Goal: Task Accomplishment & Management: Use online tool/utility

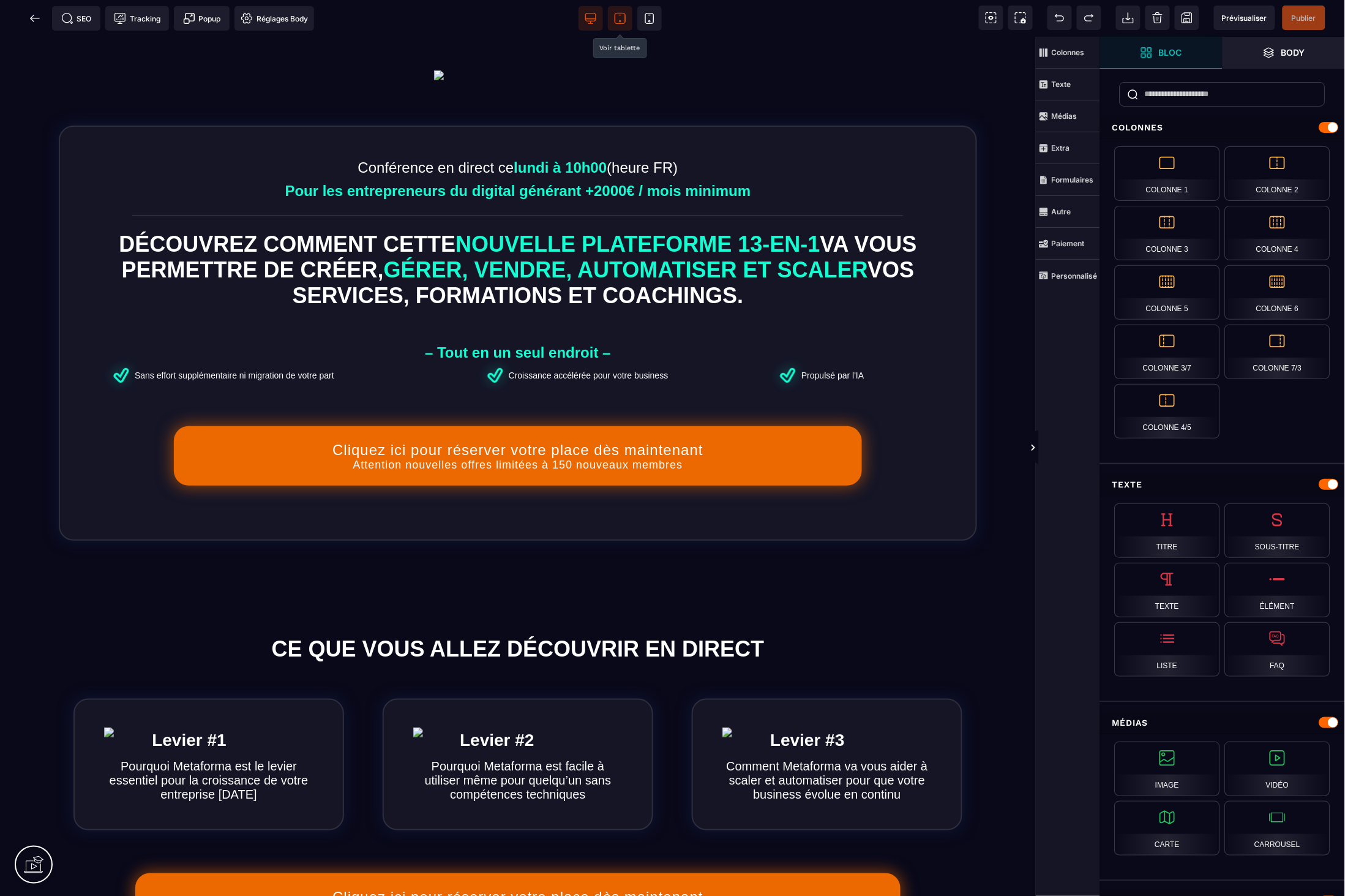
click at [626, 29] on span at bounding box center [620, 18] width 24 height 24
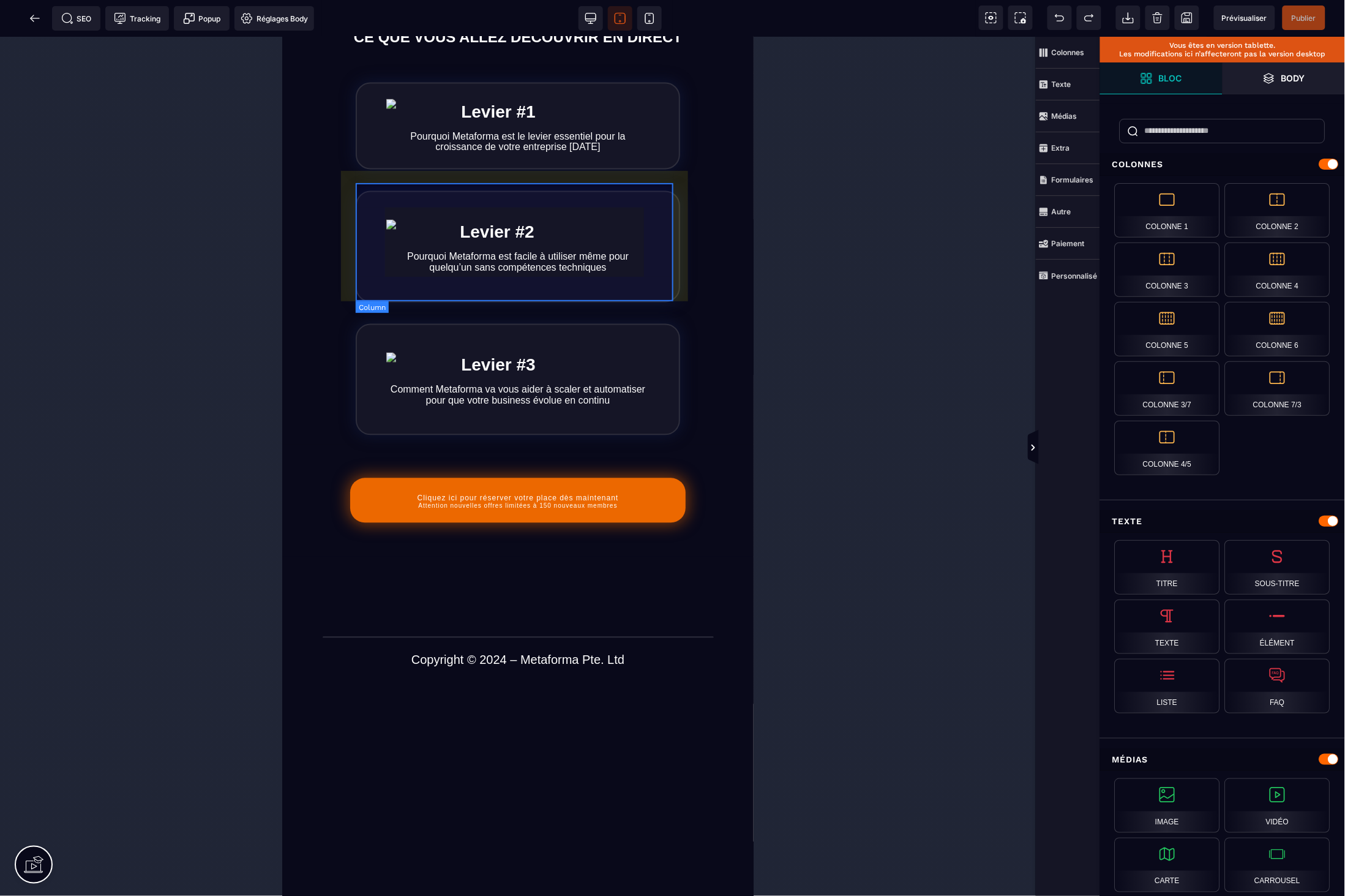
scroll to position [794, 0]
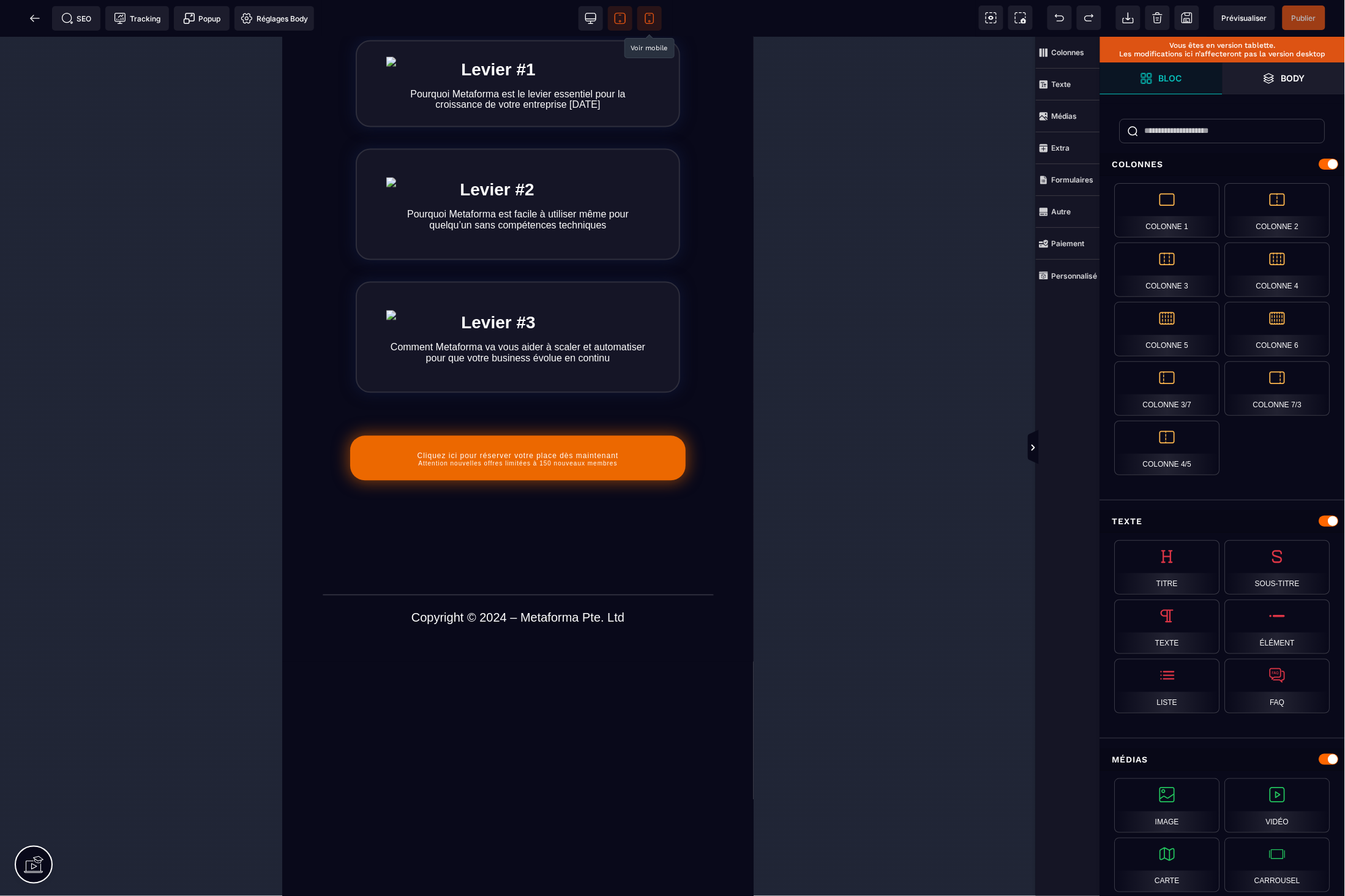
click at [653, 22] on icon at bounding box center [649, 19] width 8 height 11
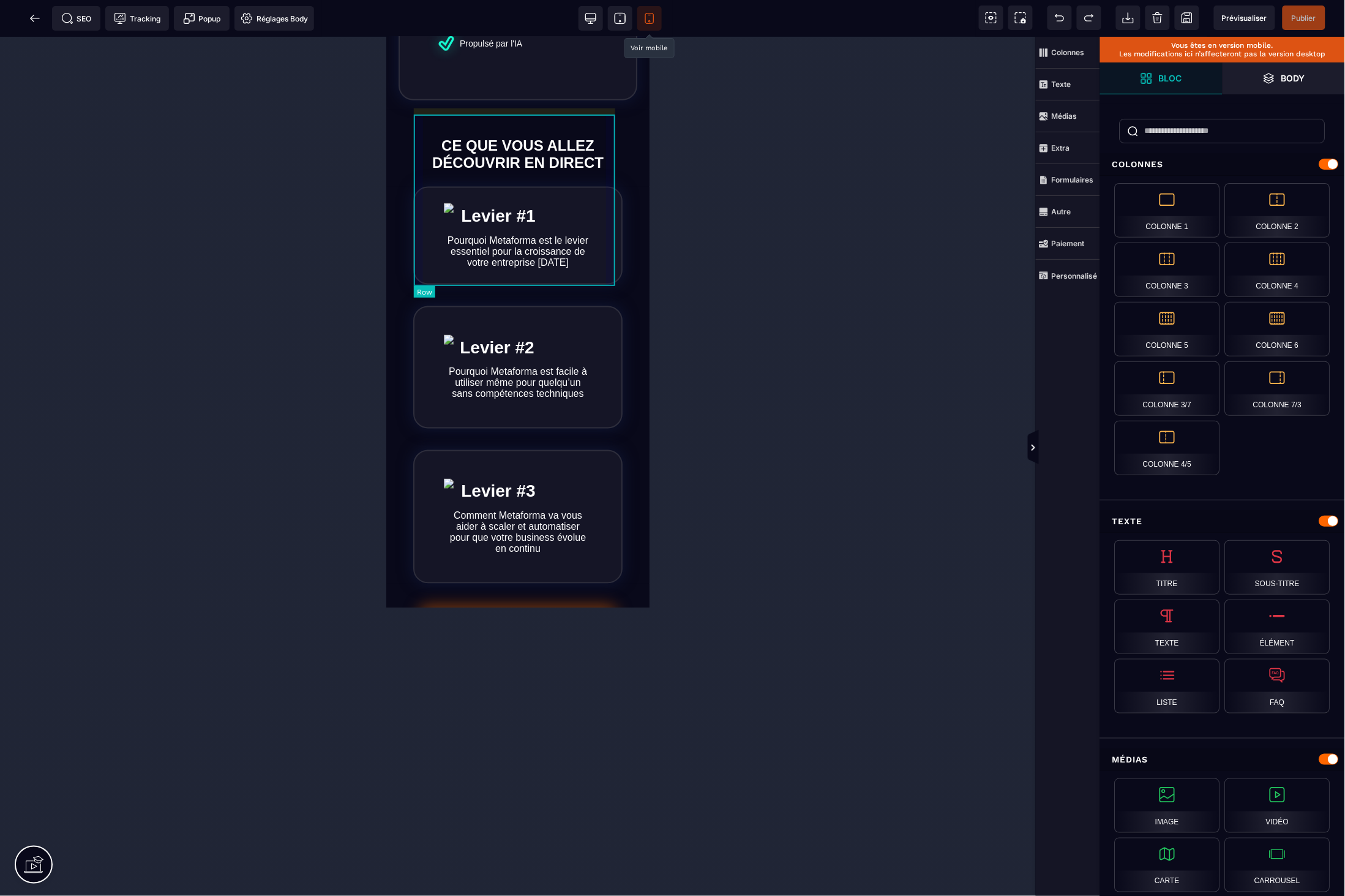
scroll to position [0, 0]
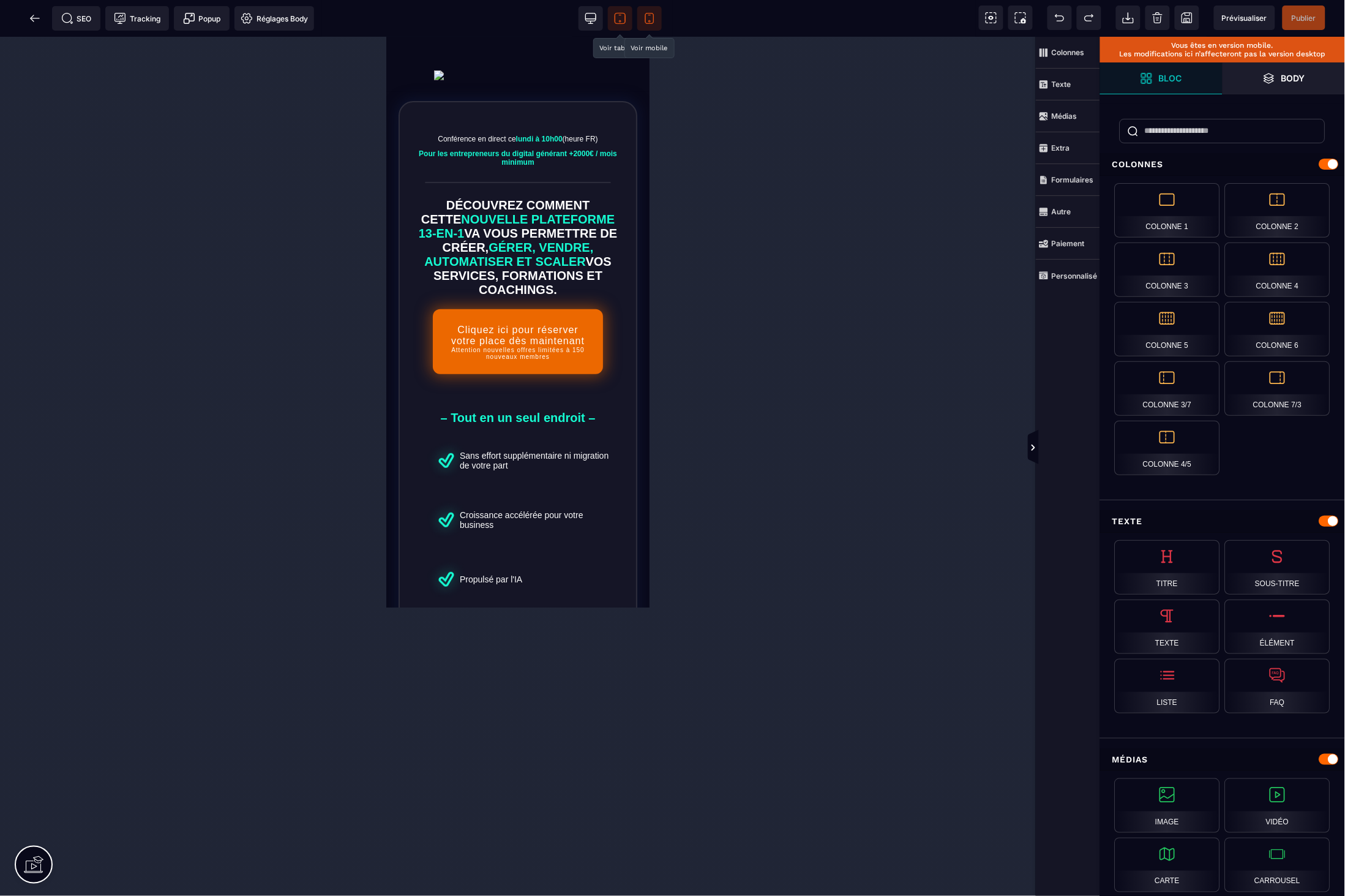
click at [622, 22] on icon at bounding box center [620, 18] width 12 height 12
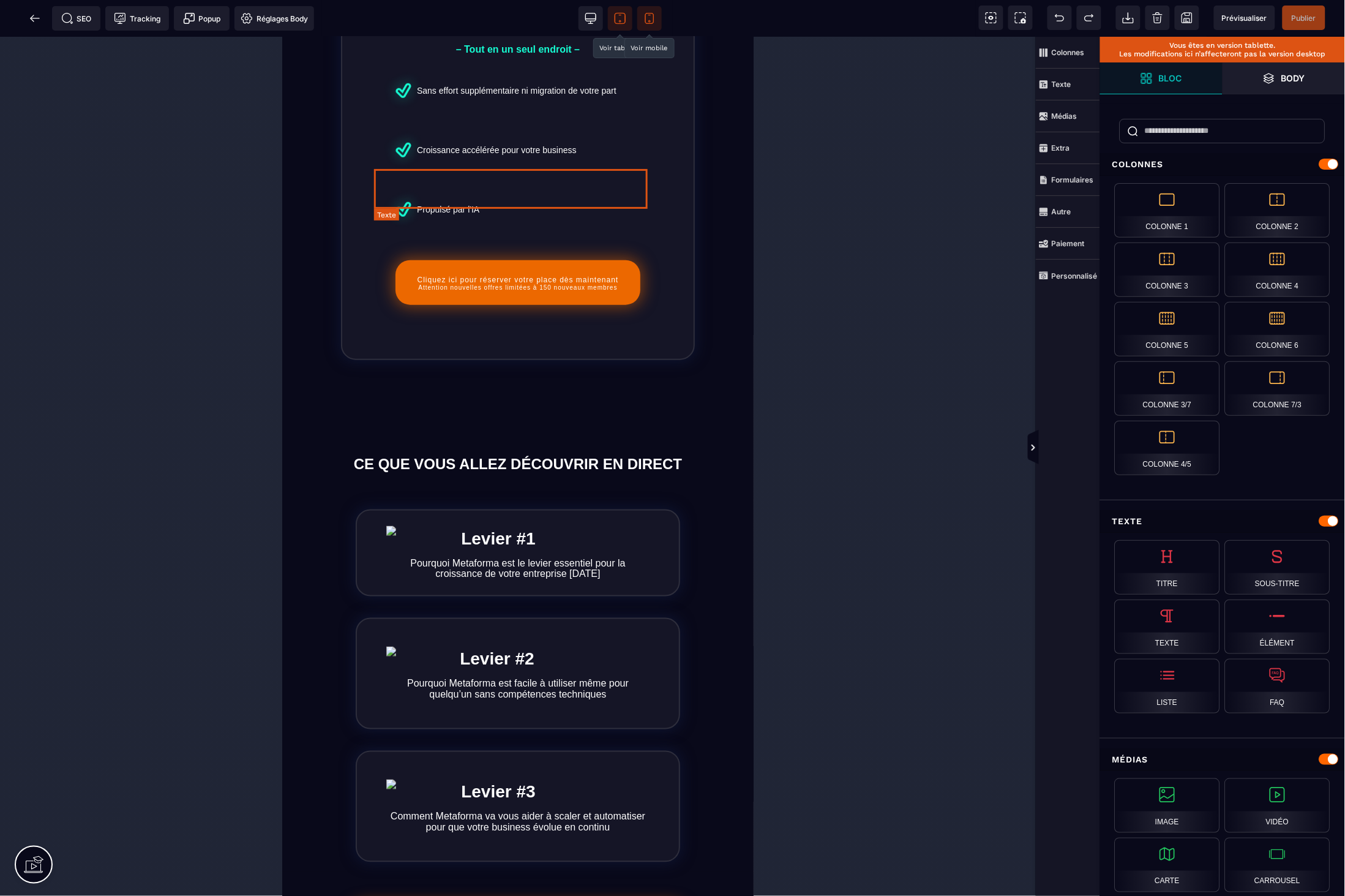
scroll to position [64, 0]
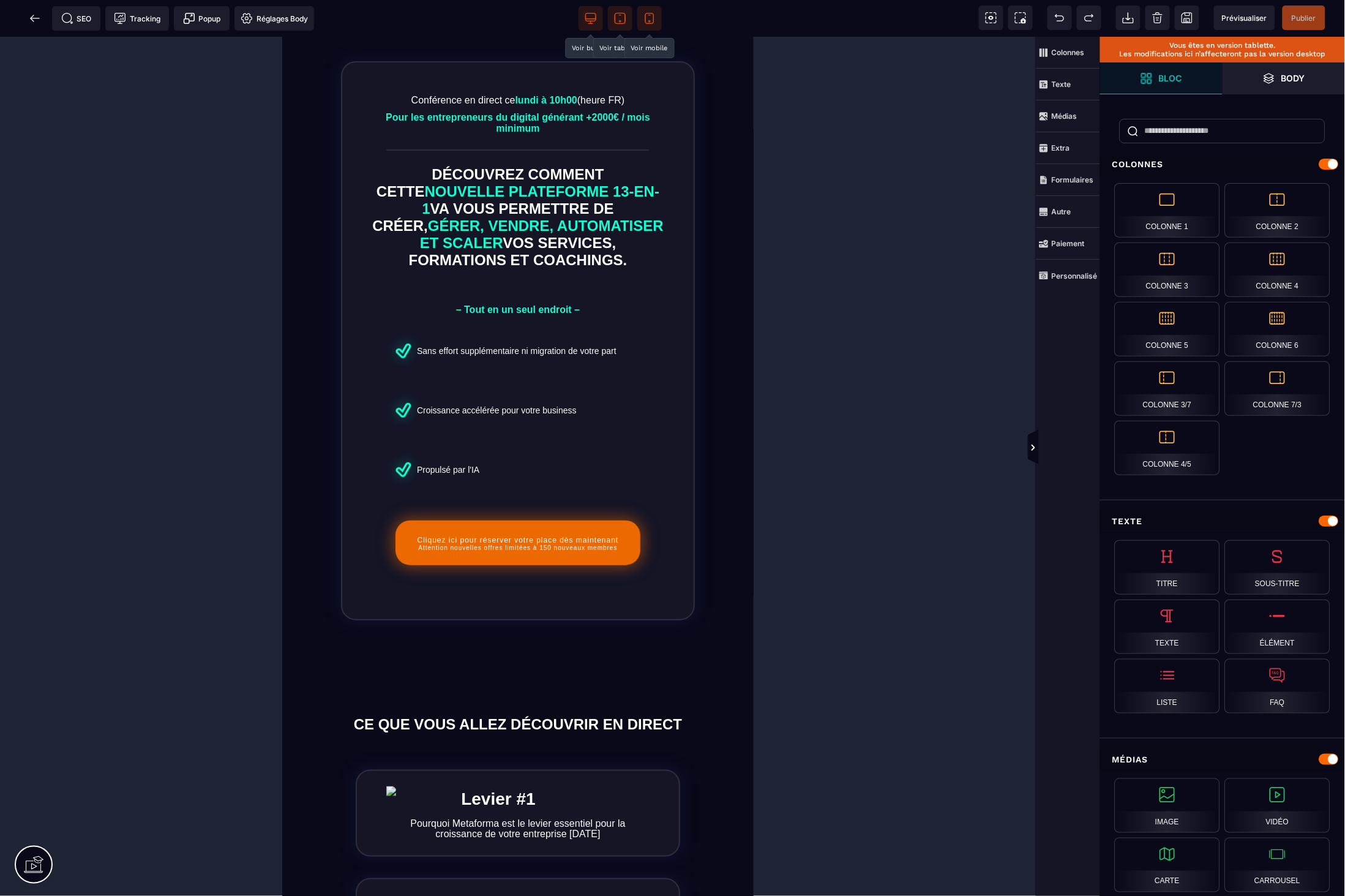
click at [593, 27] on span at bounding box center [591, 18] width 24 height 24
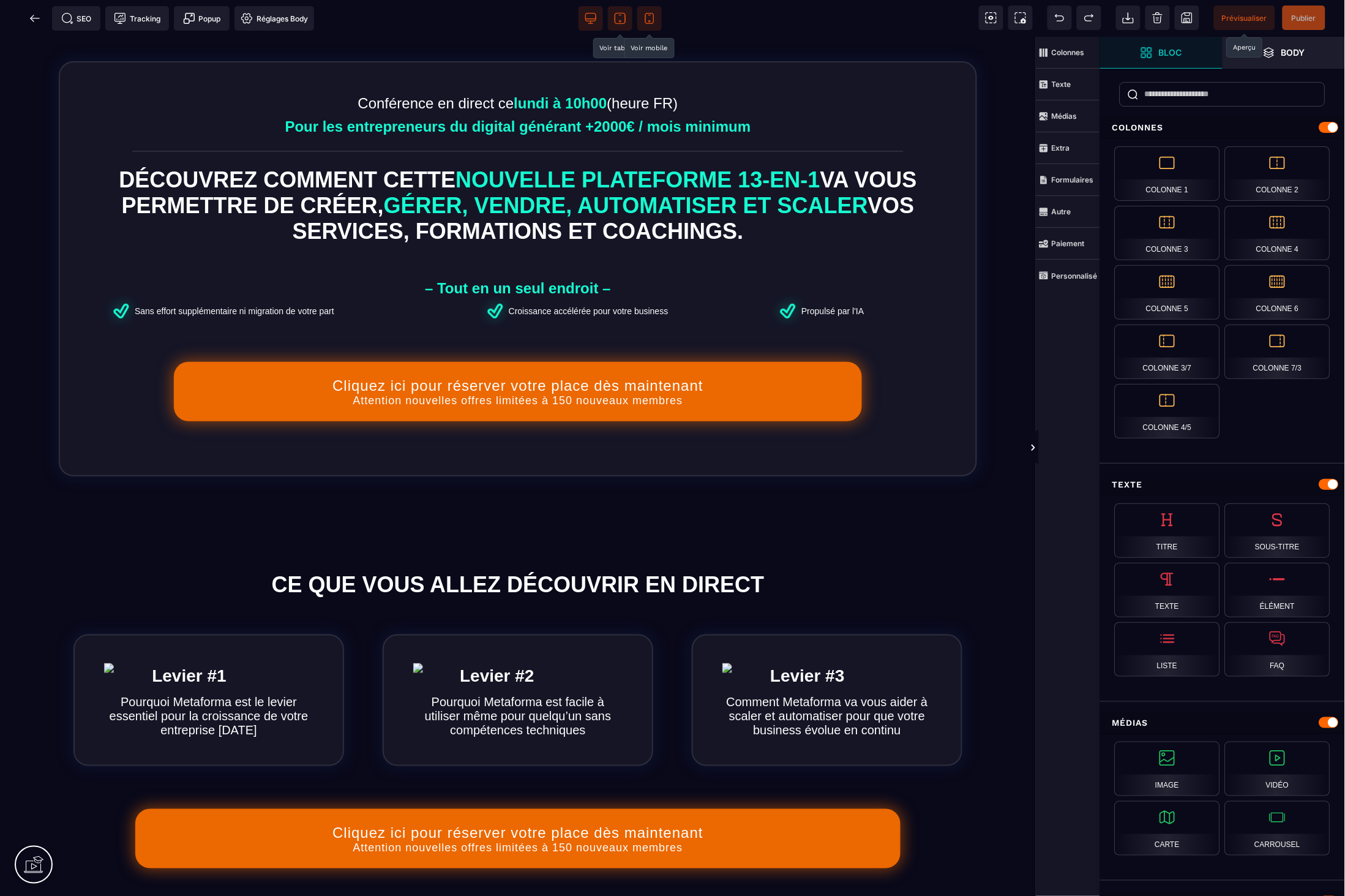
click at [1258, 17] on span "Prévisualiser" at bounding box center [1244, 18] width 45 height 9
click at [993, 22] on icon at bounding box center [991, 18] width 11 height 11
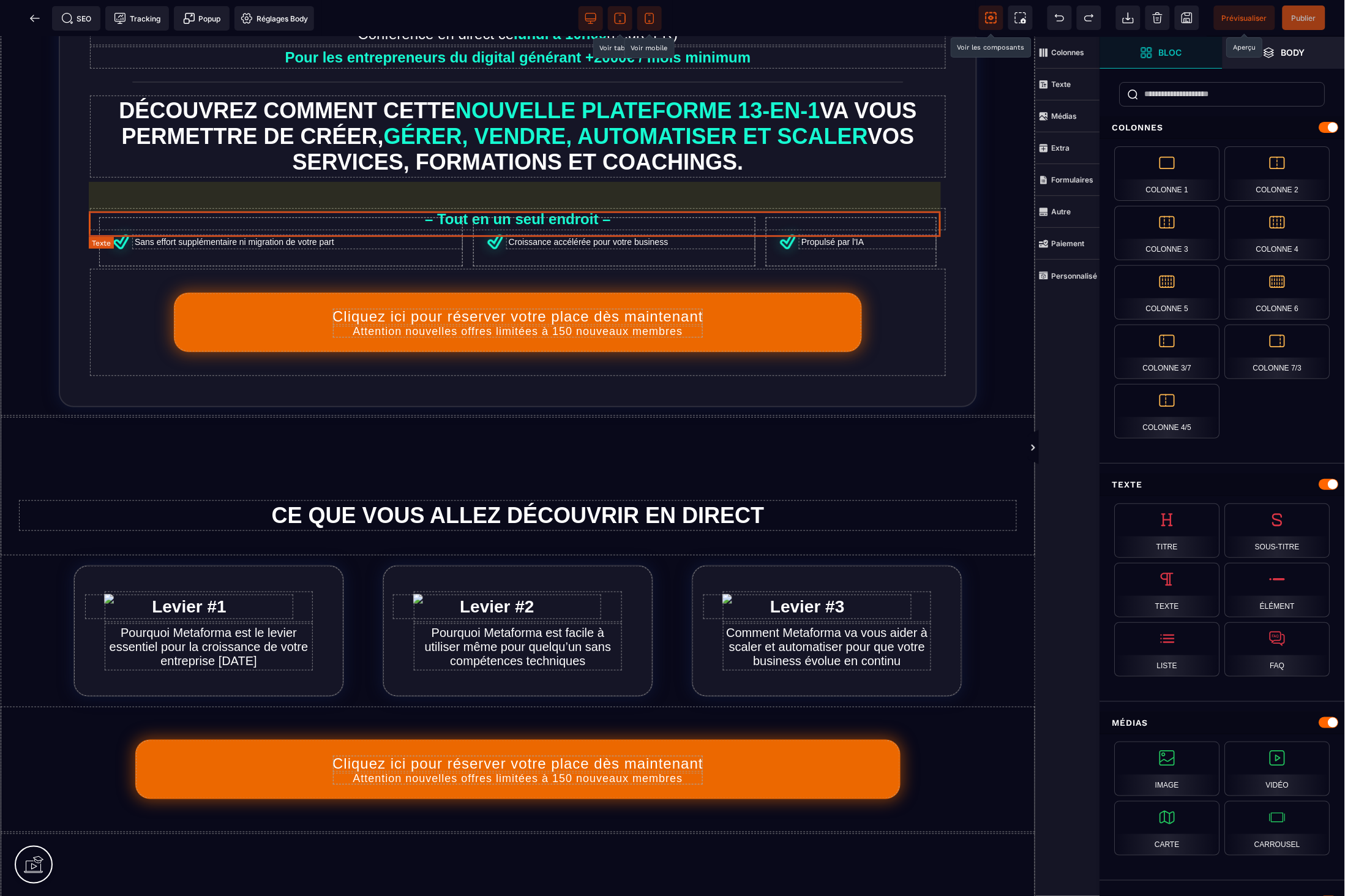
scroll to position [0, 0]
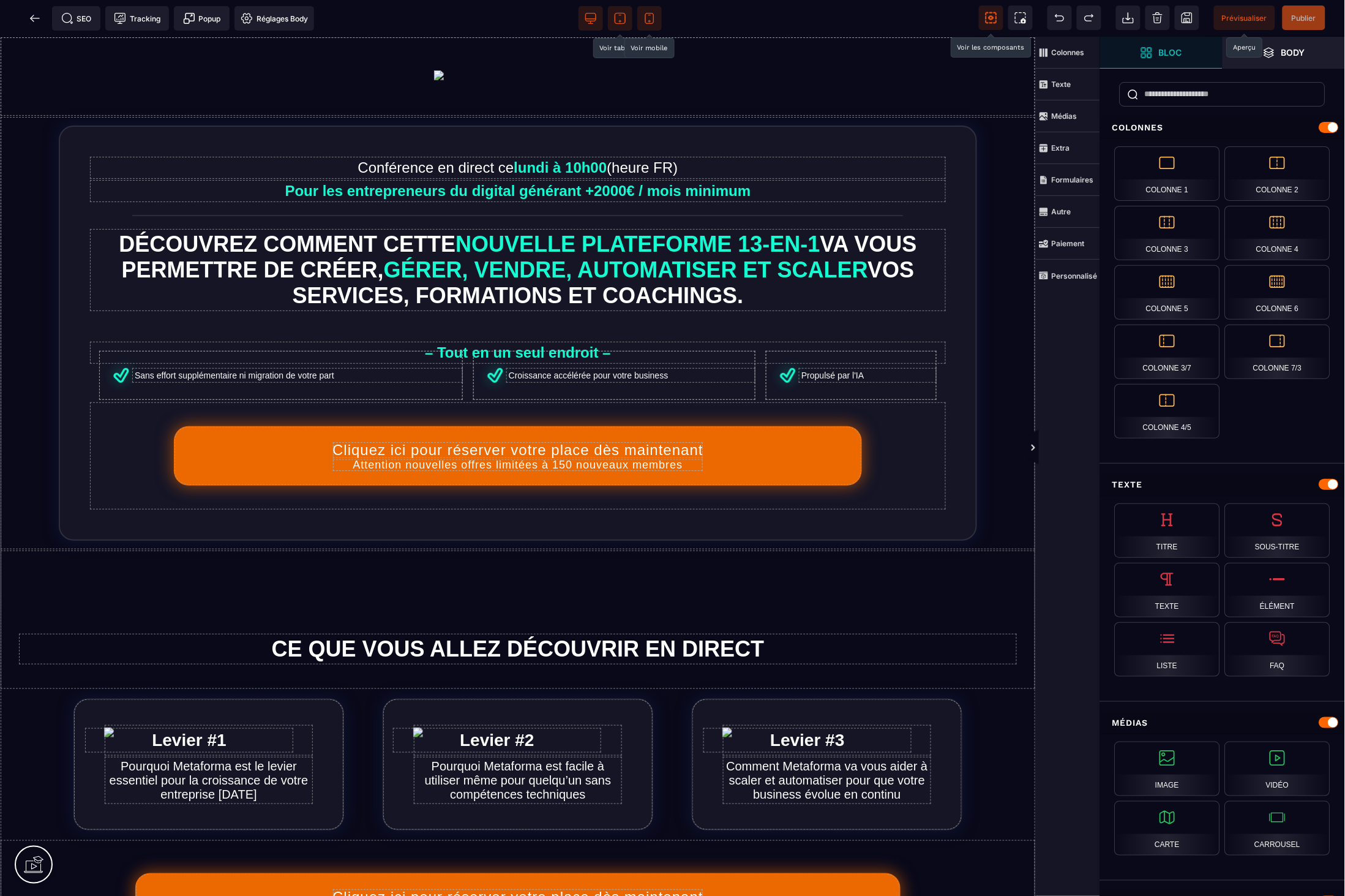
click at [626, 20] on span at bounding box center [620, 18] width 24 height 24
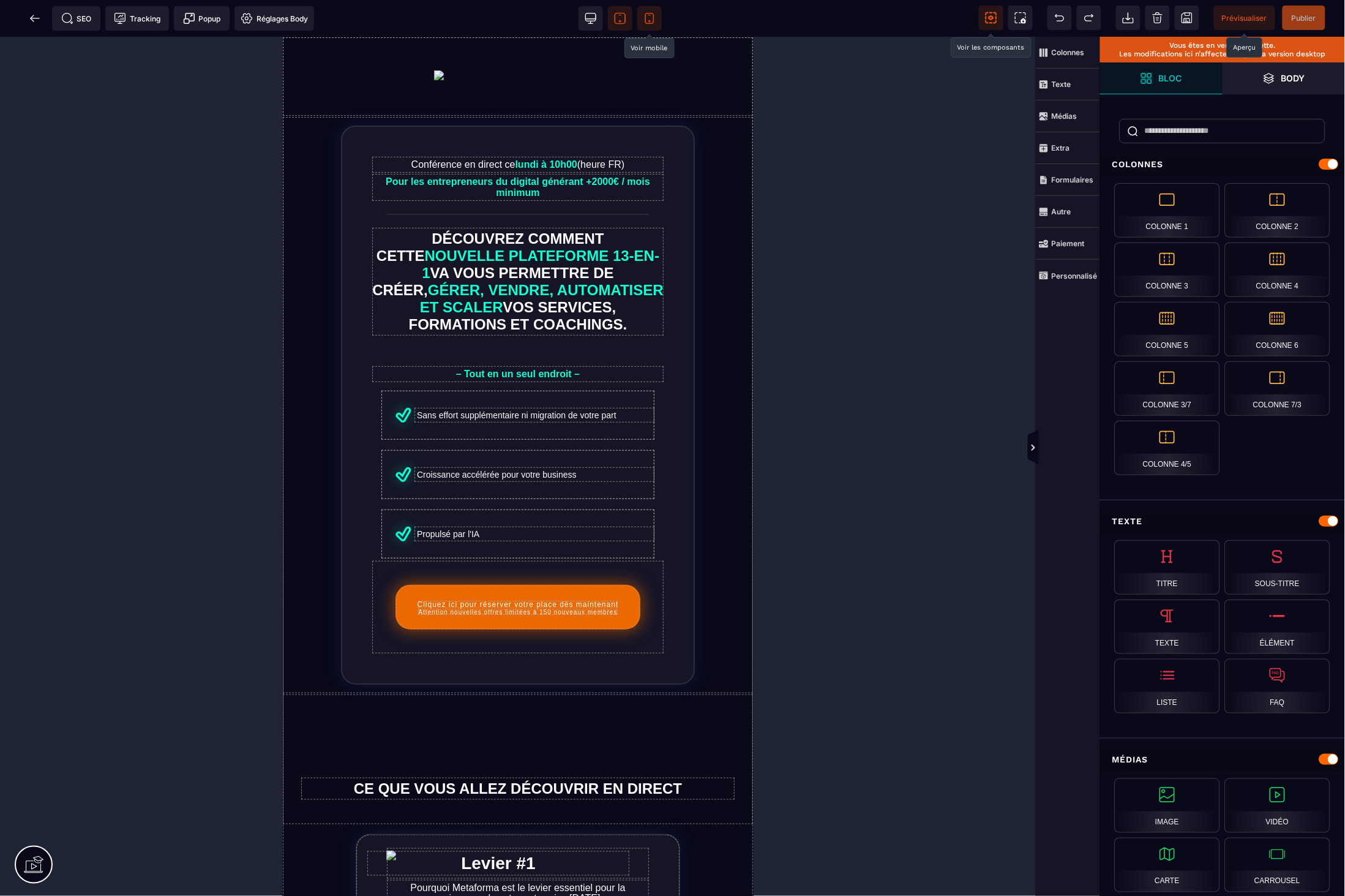
click at [643, 13] on icon at bounding box center [649, 18] width 12 height 12
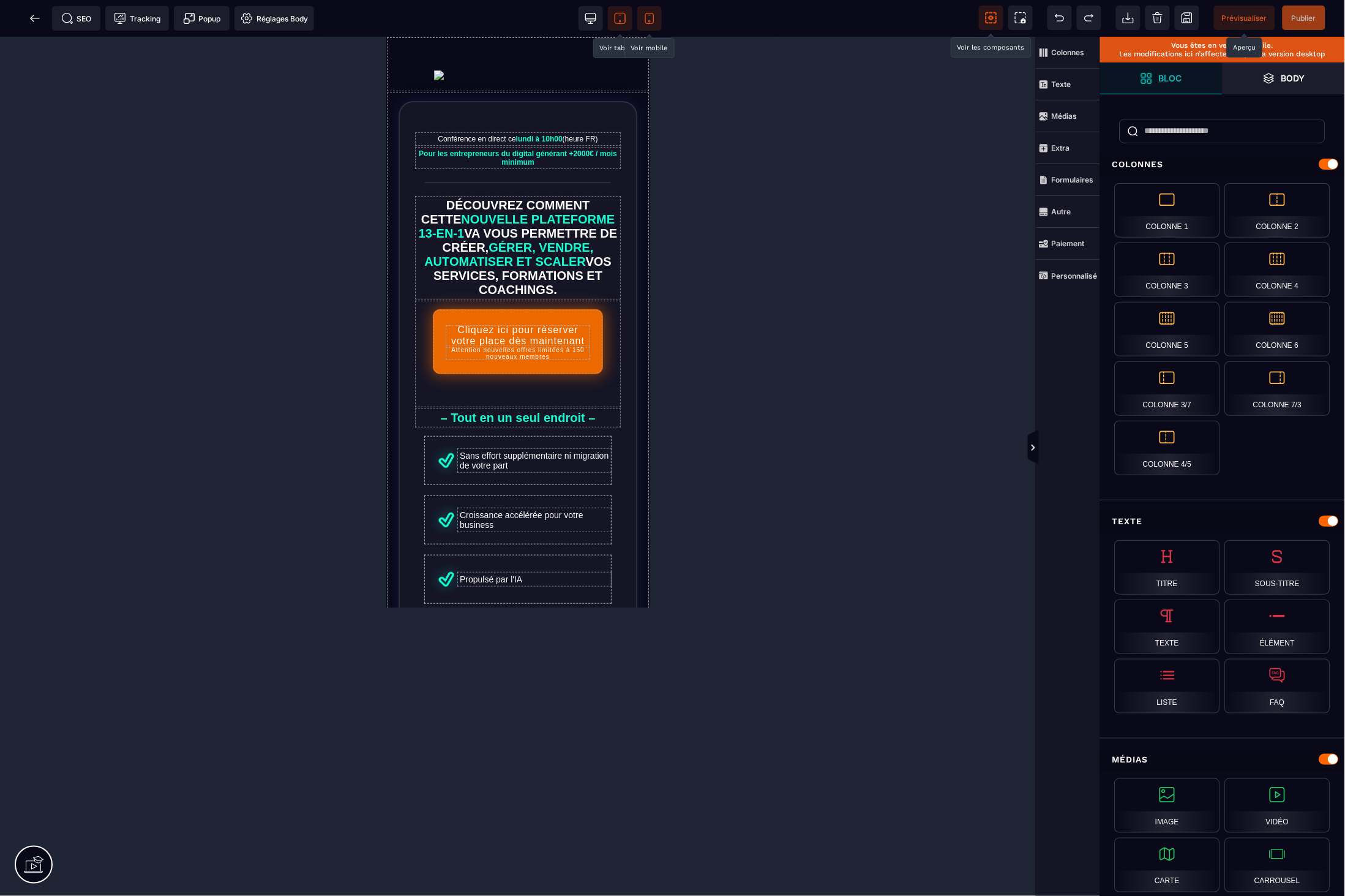
click at [626, 20] on span at bounding box center [620, 18] width 24 height 24
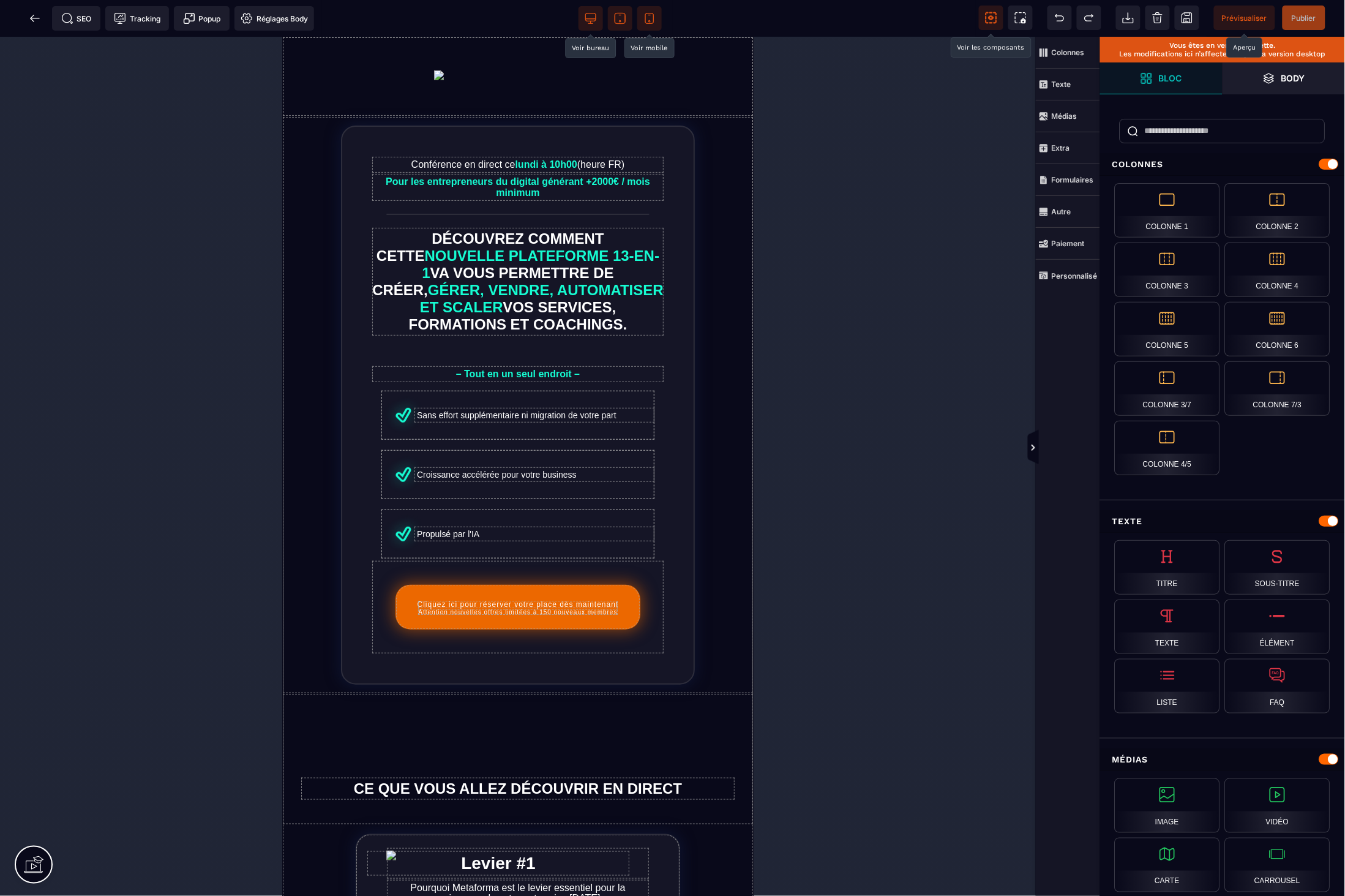
drag, startPoint x: 597, startPoint y: 20, endPoint x: 304, endPoint y: 19, distance: 293.0
click at [597, 20] on span at bounding box center [591, 18] width 24 height 24
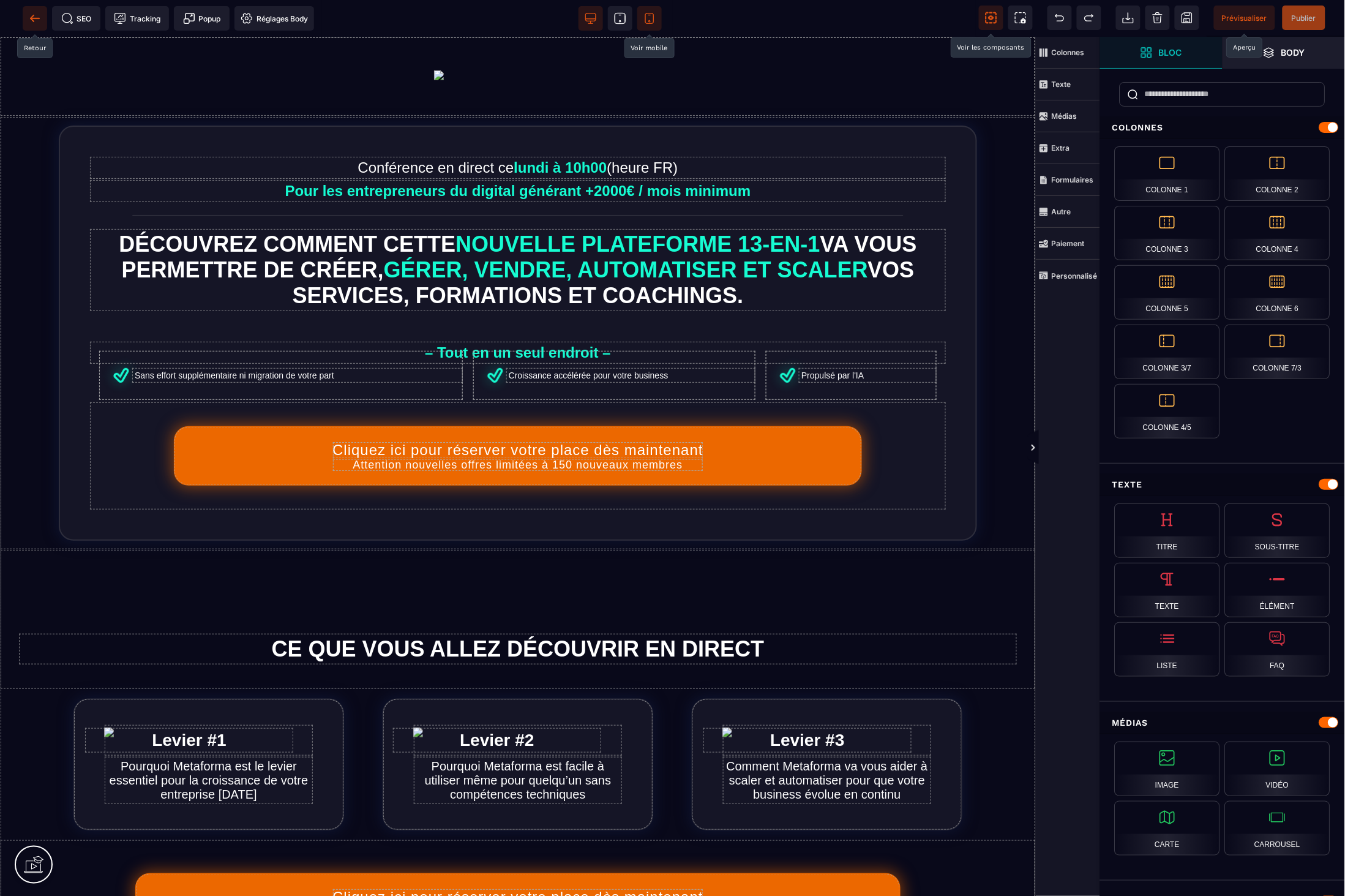
click at [39, 22] on icon at bounding box center [35, 18] width 12 height 12
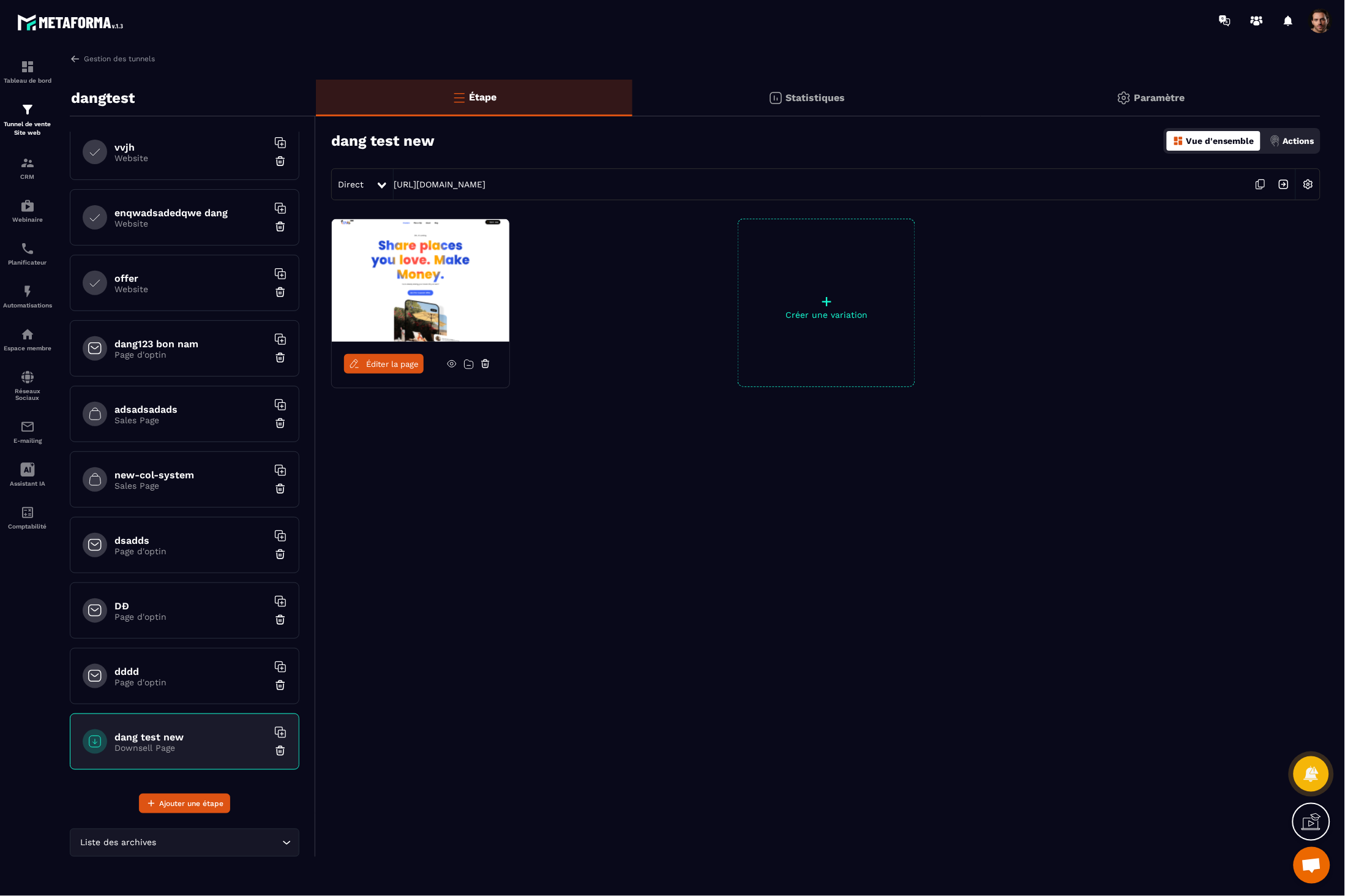
scroll to position [9, 0]
click at [486, 363] on icon at bounding box center [485, 364] width 11 height 11
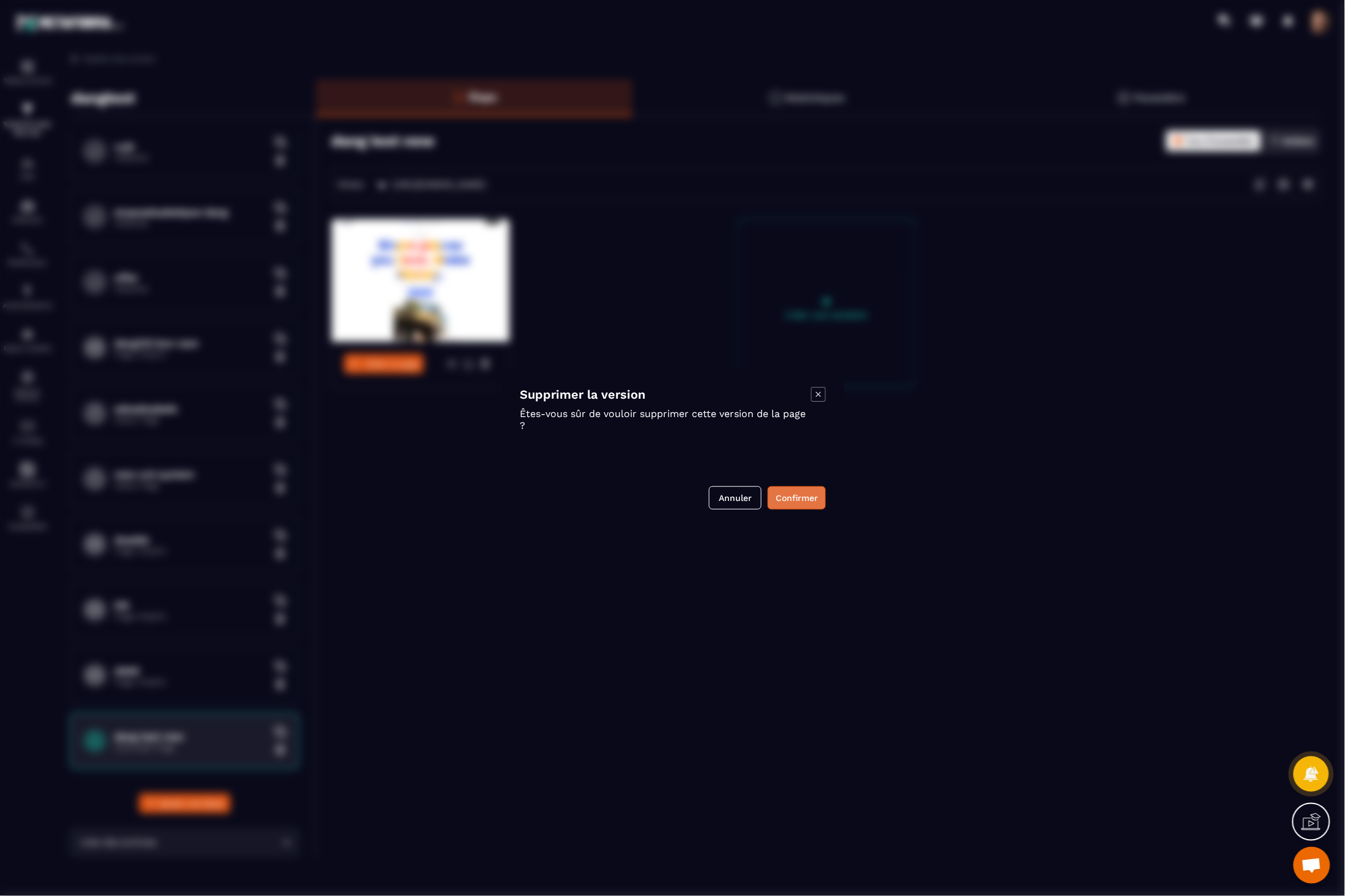
click at [807, 499] on button "Confirmer" at bounding box center [797, 497] width 58 height 23
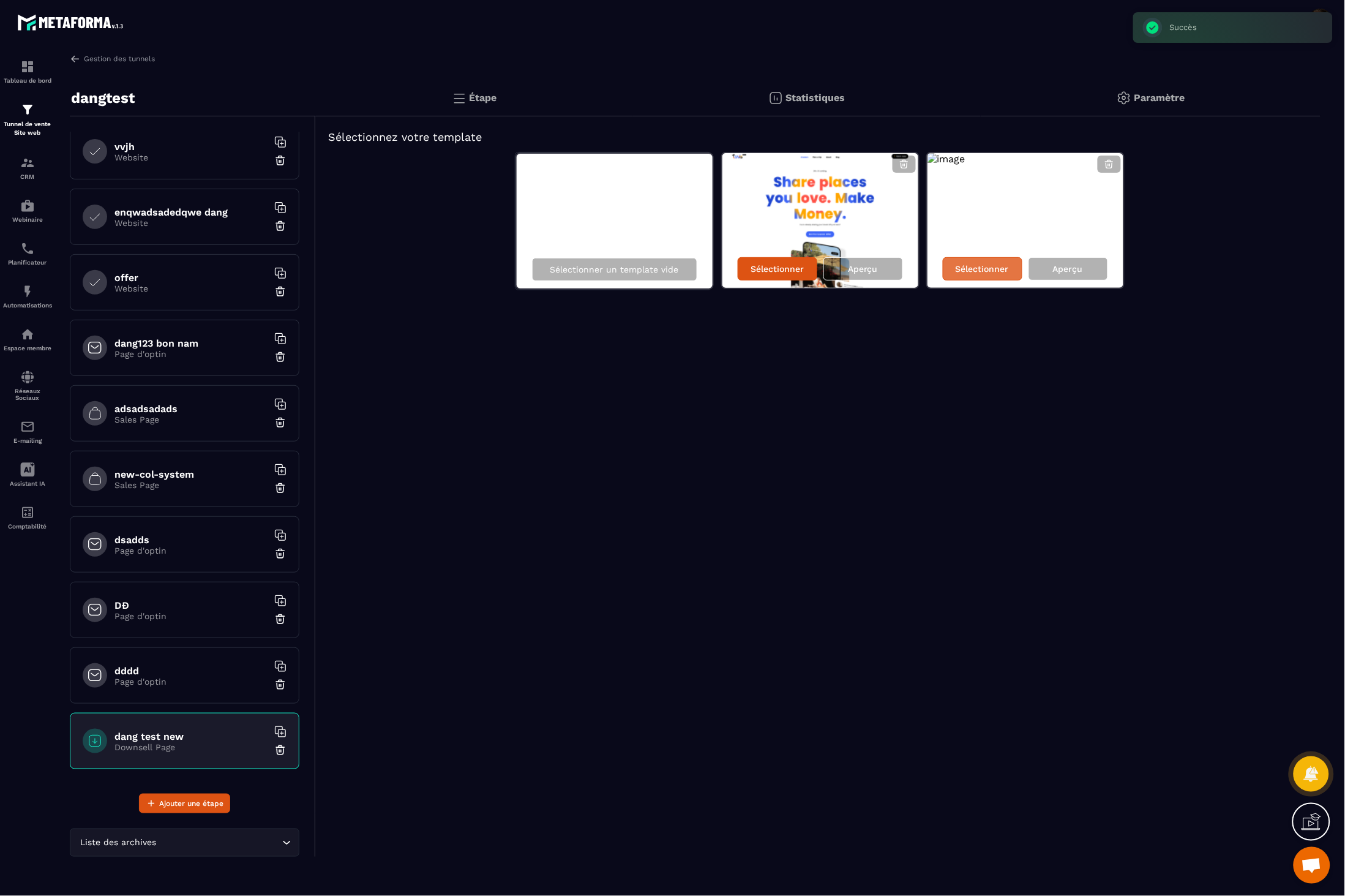
click at [993, 260] on div "Sélectionner" at bounding box center [982, 269] width 79 height 23
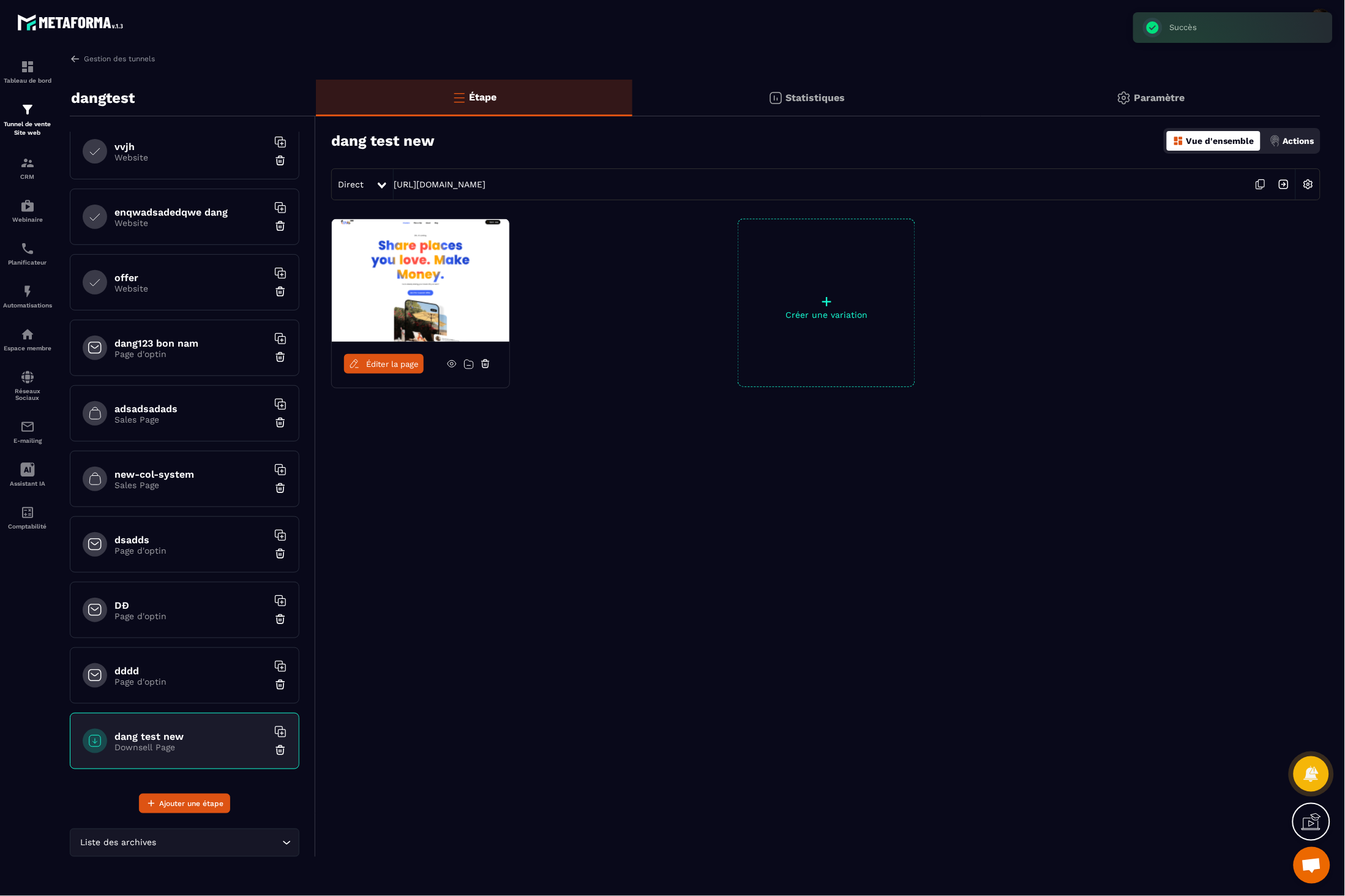
click at [403, 365] on span "Éditer la page" at bounding box center [392, 364] width 53 height 9
